Goal: Information Seeking & Learning: Compare options

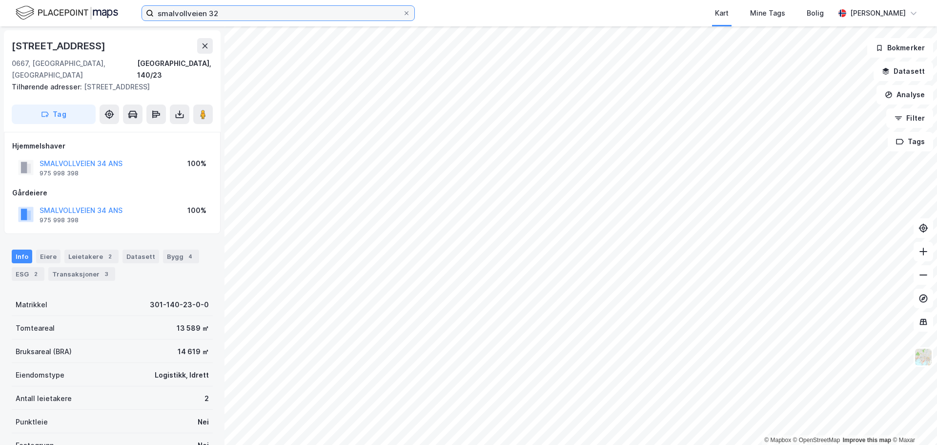
click at [270, 16] on input "smalvollveien 32" at bounding box center [278, 13] width 249 height 15
click at [269, 16] on input "smalvollveien 32" at bounding box center [278, 13] width 249 height 15
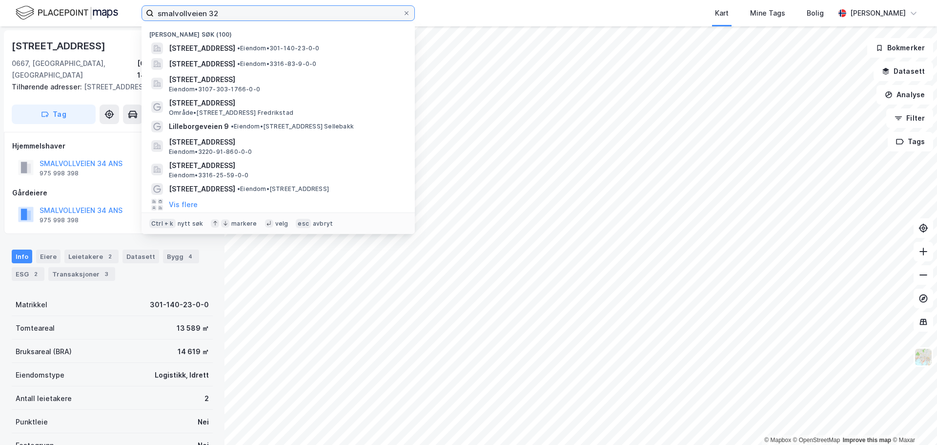
click at [269, 16] on input "smalvollveien 32" at bounding box center [278, 13] width 249 height 15
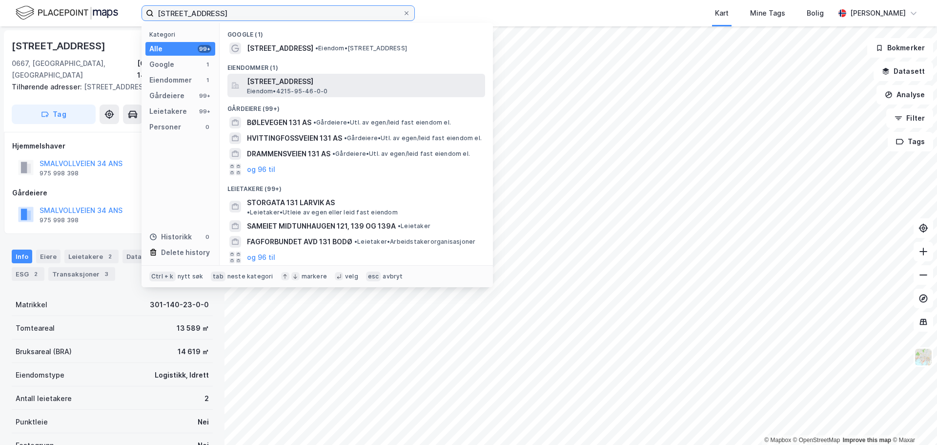
type input "[STREET_ADDRESS]"
click at [335, 79] on span "[STREET_ADDRESS]" at bounding box center [364, 82] width 234 height 12
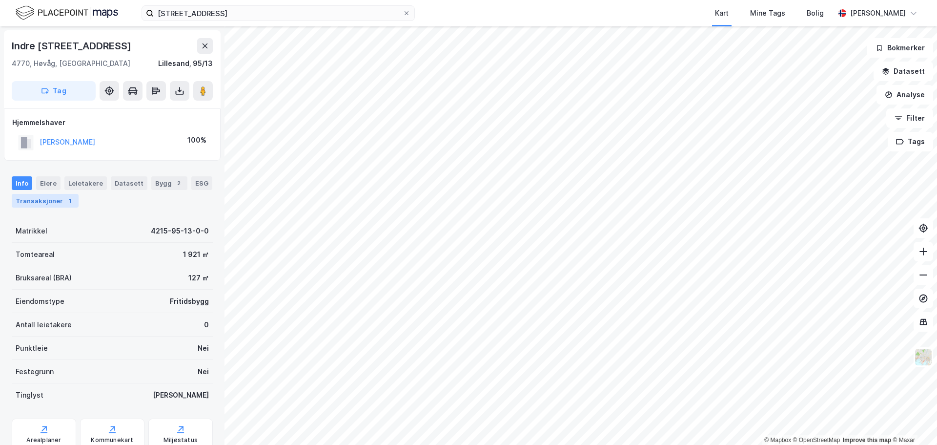
click at [50, 199] on div "Transaksjoner 1" at bounding box center [45, 201] width 67 height 14
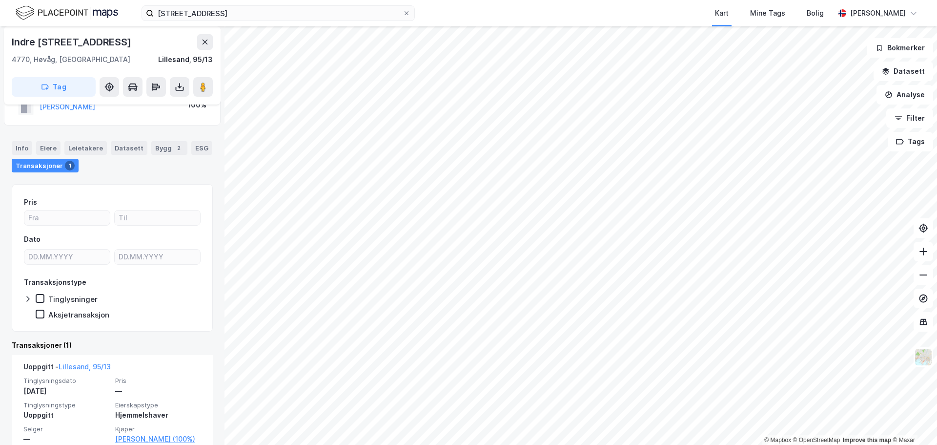
scroll to position [53, 0]
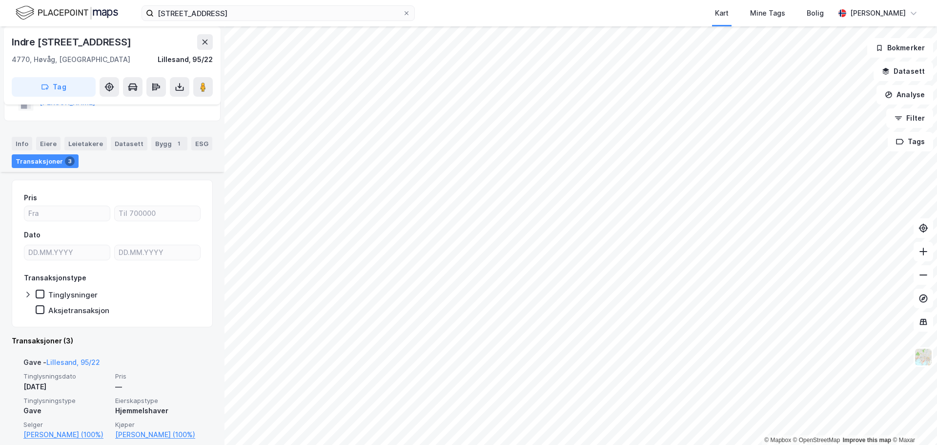
scroll to position [24, 0]
